Goal: Task Accomplishment & Management: Manage account settings

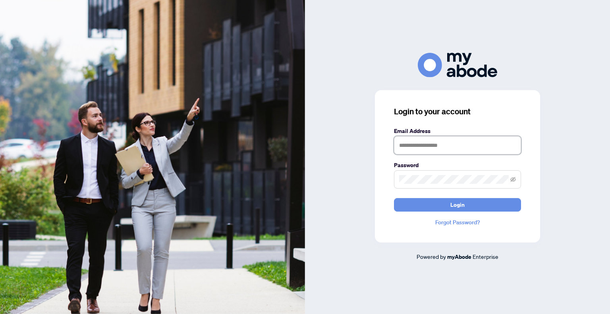
click at [438, 149] on input "text" at bounding box center [457, 145] width 127 height 18
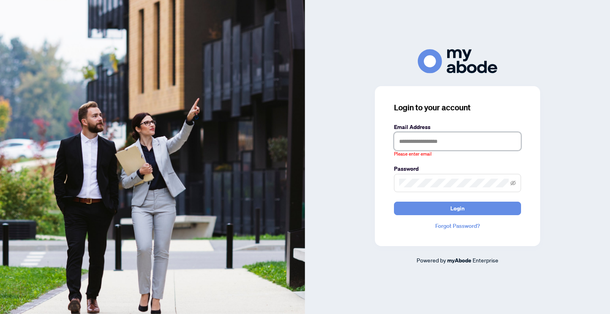
type input "**********"
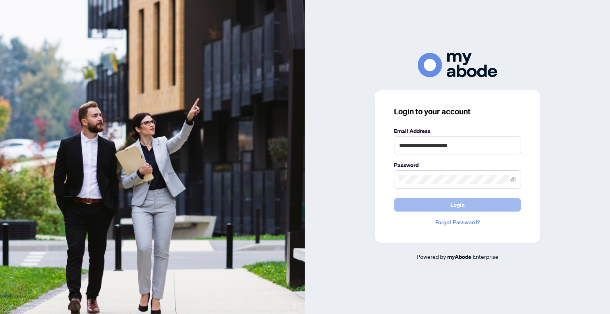
click at [452, 199] on span "Login" at bounding box center [458, 205] width 14 height 13
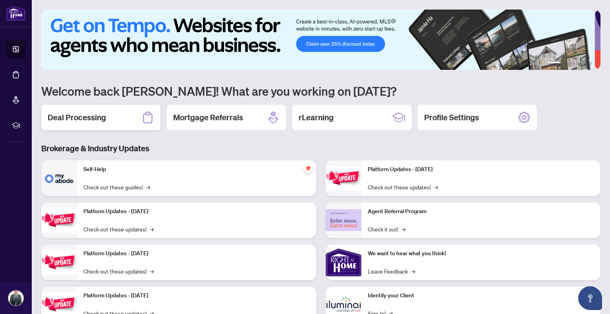
click at [79, 116] on h2 "Deal Processing" at bounding box center [77, 117] width 58 height 11
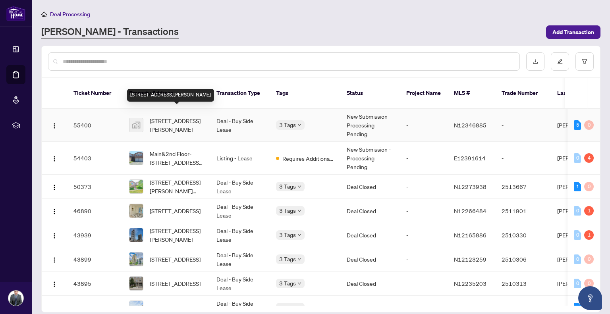
click at [172, 116] on span "[STREET_ADDRESS][PERSON_NAME]" at bounding box center [177, 124] width 54 height 17
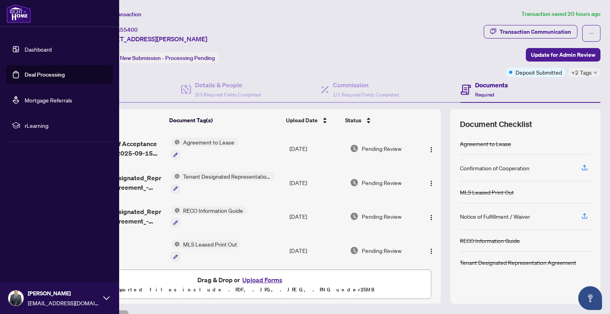
click at [33, 47] on link "Dashboard" at bounding box center [38, 49] width 27 height 7
